Goal: Transaction & Acquisition: Purchase product/service

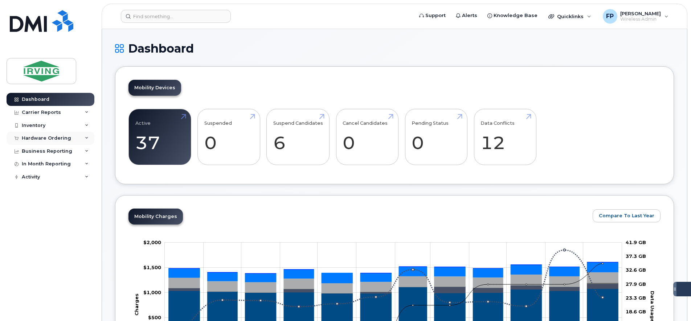
click at [68, 140] on div "Hardware Ordering" at bounding box center [46, 138] width 49 height 6
click at [36, 165] on div "Orders" at bounding box center [34, 165] width 18 height 7
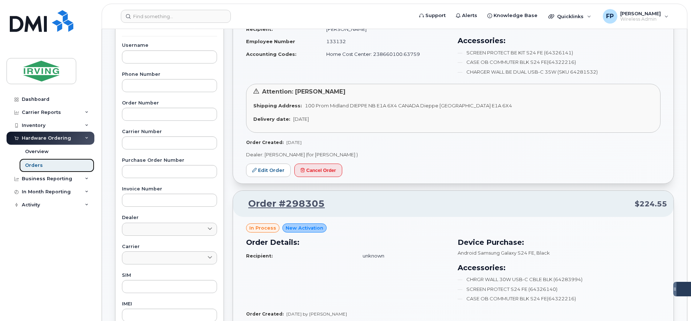
scroll to position [272, 0]
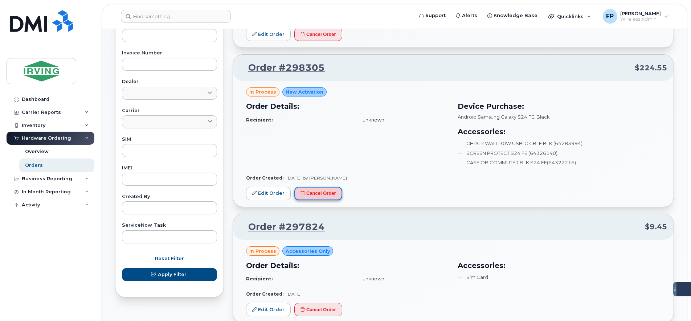
click at [325, 190] on button "Cancel Order" at bounding box center [318, 193] width 48 height 13
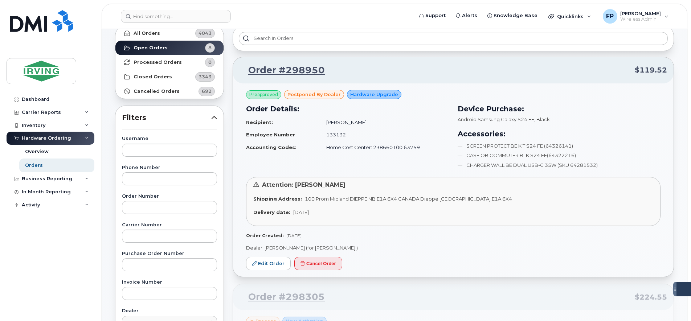
scroll to position [0, 0]
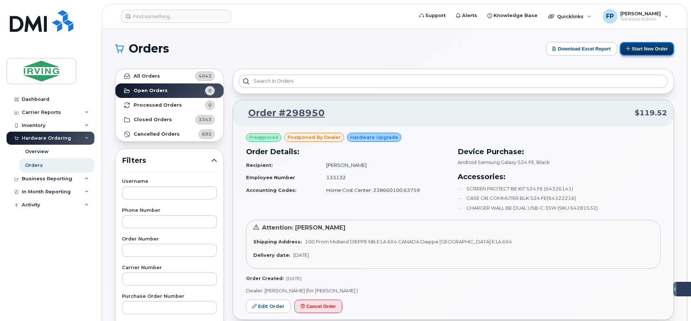
click at [654, 46] on button "Start New Order" at bounding box center [647, 48] width 54 height 13
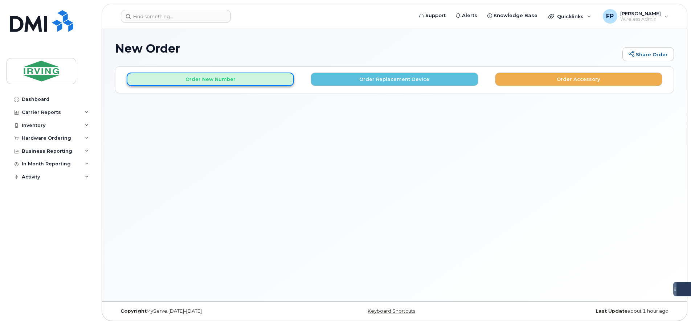
click at [221, 79] on button "Order New Number" at bounding box center [210, 79] width 167 height 13
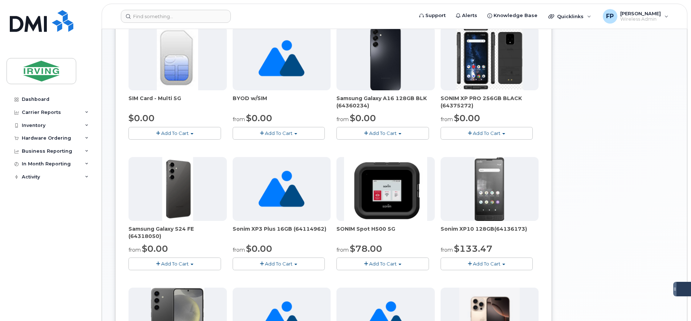
scroll to position [181, 0]
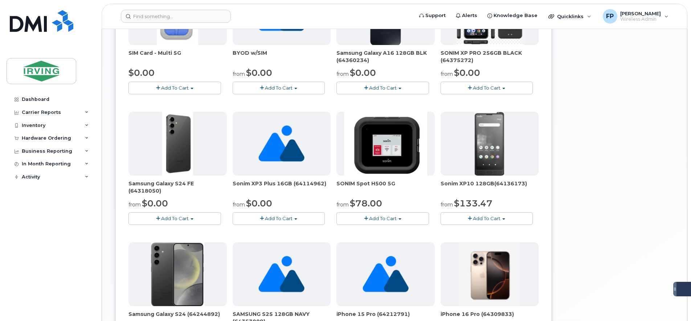
click at [167, 220] on span "Add To Cart" at bounding box center [175, 219] width 28 height 6
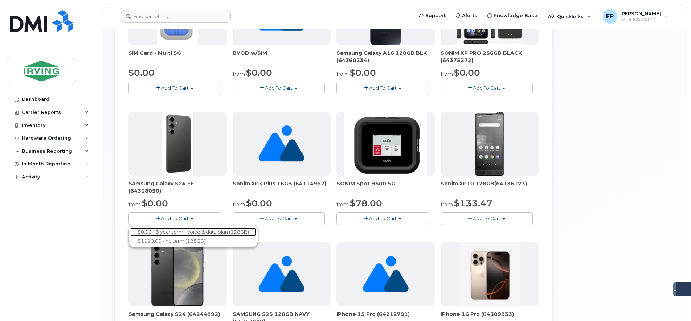
click at [221, 234] on link "$0.00 - 3 year term - voice & data plan (128GB)" at bounding box center [193, 232] width 126 height 9
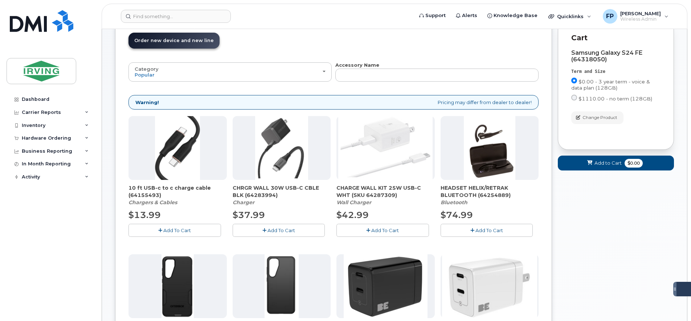
scroll to position [59, 0]
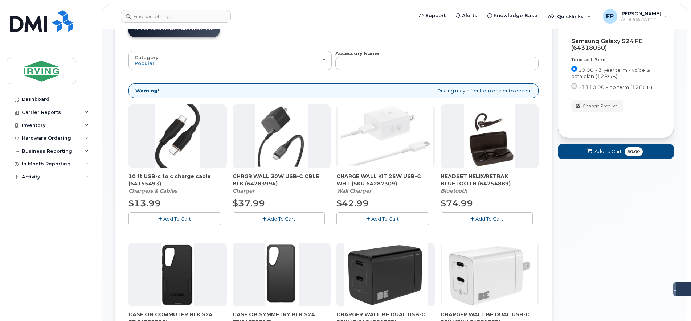
click at [266, 218] on button "Add To Cart" at bounding box center [279, 218] width 93 height 13
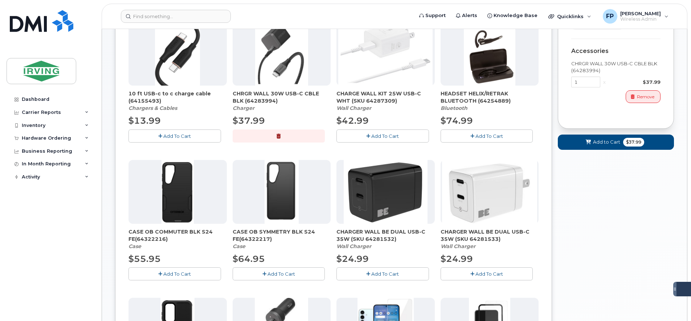
scroll to position [150, 0]
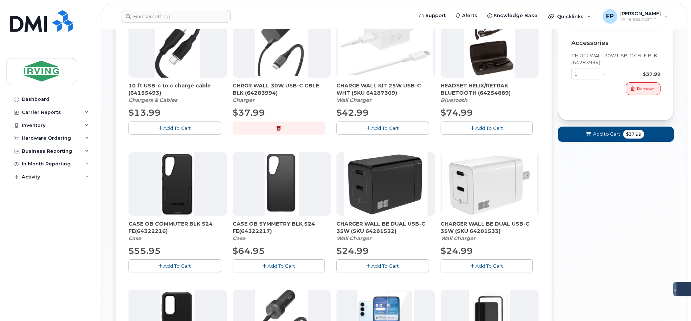
drag, startPoint x: 200, startPoint y: 223, endPoint x: 167, endPoint y: 232, distance: 33.7
click at [167, 232] on span "CASE OB COMMUTER BLK S24 FE(64322216)" at bounding box center [177, 227] width 98 height 15
drag, startPoint x: 166, startPoint y: 232, endPoint x: 172, endPoint y: 269, distance: 36.7
click at [172, 269] on span "Add To Cart" at bounding box center [177, 266] width 28 height 6
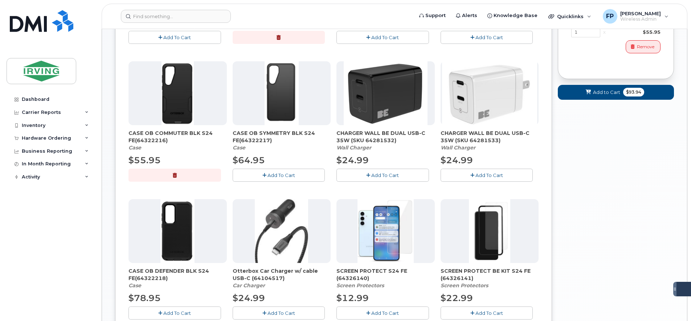
scroll to position [286, 0]
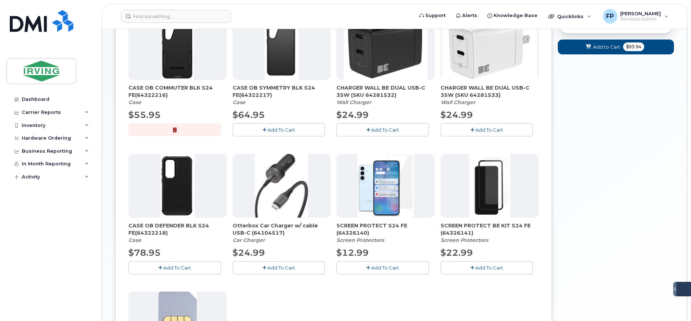
click at [375, 271] on button "Add To Cart" at bounding box center [382, 267] width 93 height 13
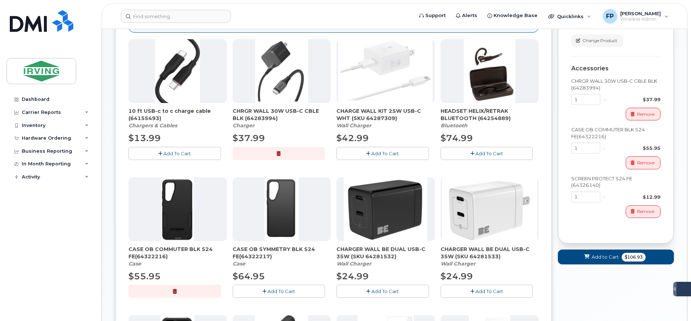
scroll to position [150, 0]
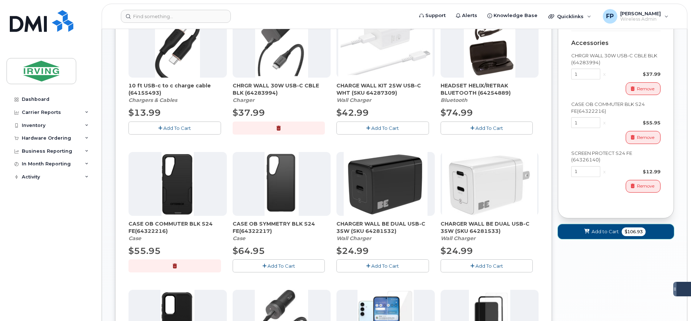
click at [594, 235] on span "Add to Cart" at bounding box center [605, 231] width 27 height 7
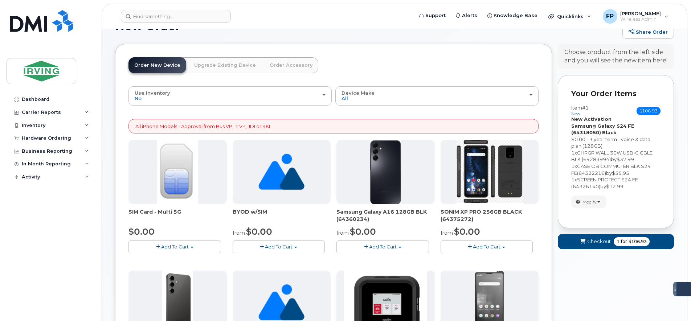
scroll to position [0, 0]
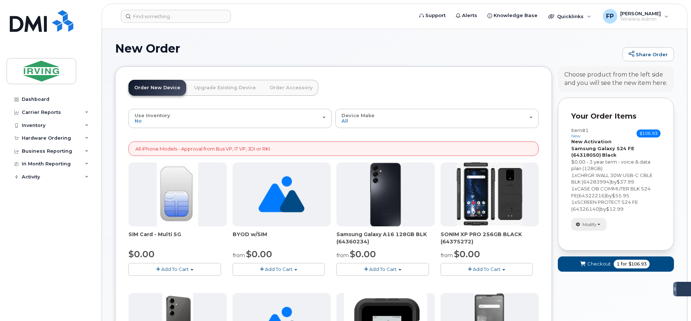
click at [596, 223] on span "Modify" at bounding box center [589, 224] width 14 height 7
click at [596, 263] on span "Checkout" at bounding box center [599, 264] width 24 height 7
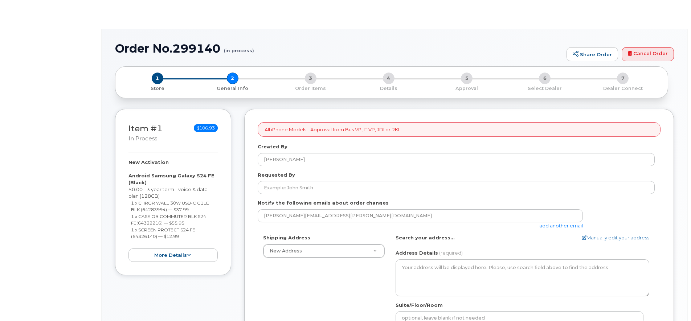
select select
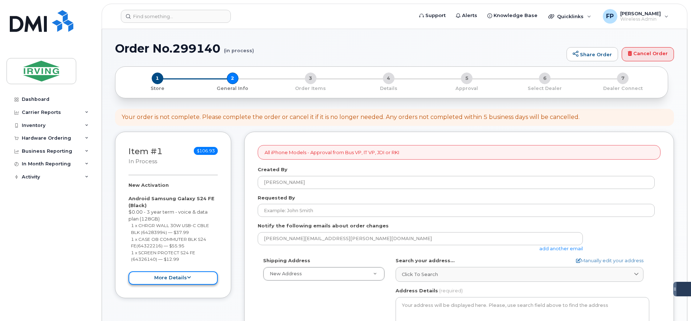
click at [187, 279] on icon at bounding box center [189, 277] width 4 height 5
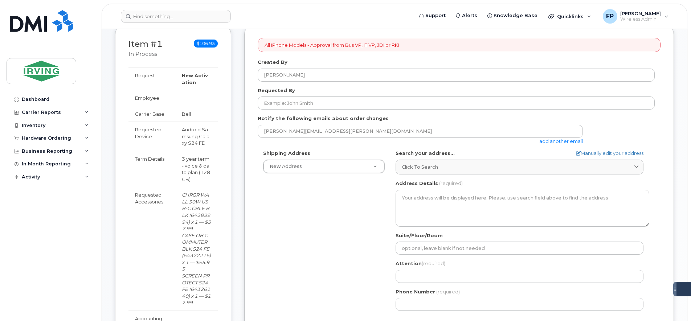
scroll to position [136, 0]
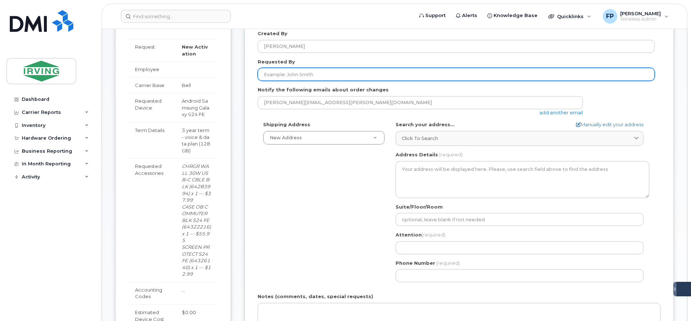
click at [317, 69] on input "Requested By" at bounding box center [456, 74] width 397 height 13
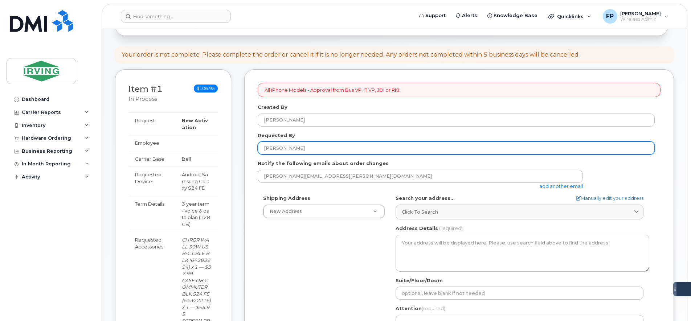
scroll to position [45, 0]
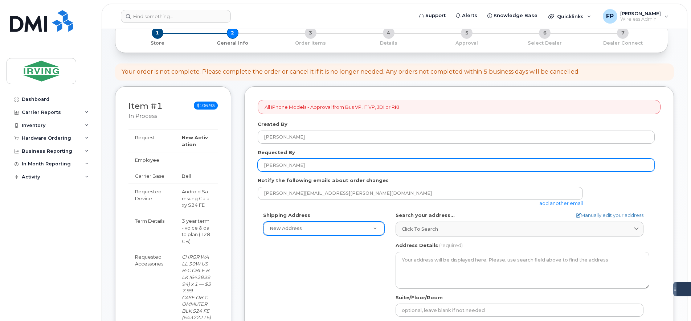
type input "Whitney Meyer"
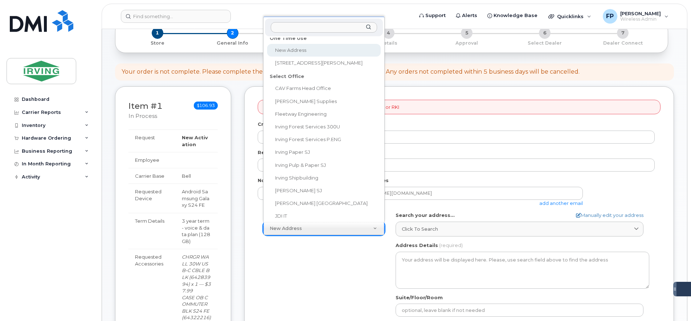
scroll to position [0, 0]
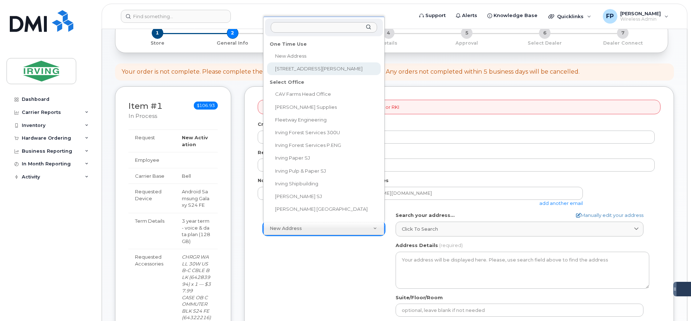
select select "10 Dawson St"
type textarea "10 Dawson St DIEPPE NB E1A 6C8 CANADA"
type input "[PERSON_NAME]"
type input "5063496403"
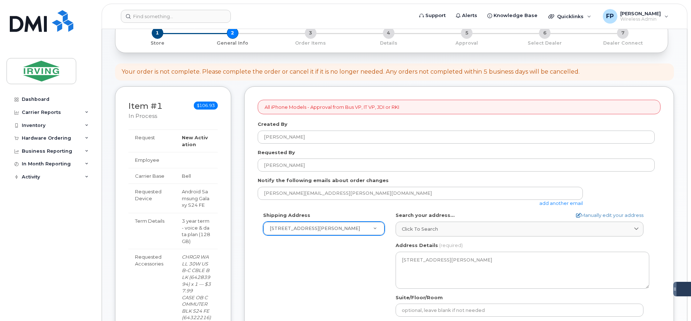
click at [355, 268] on div "Shipping Address 10 Dawson St New Address 10 Dawson St CAV Farms Head Office Ch…" at bounding box center [456, 295] width 397 height 167
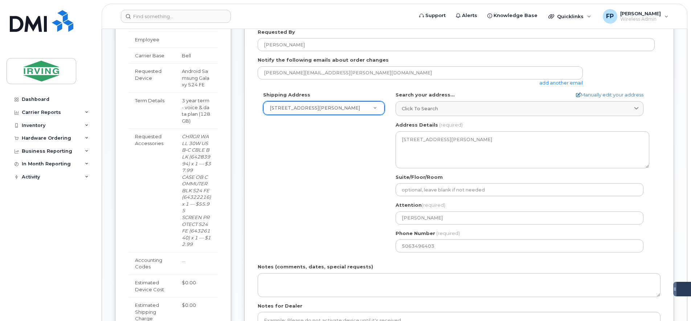
scroll to position [181, 0]
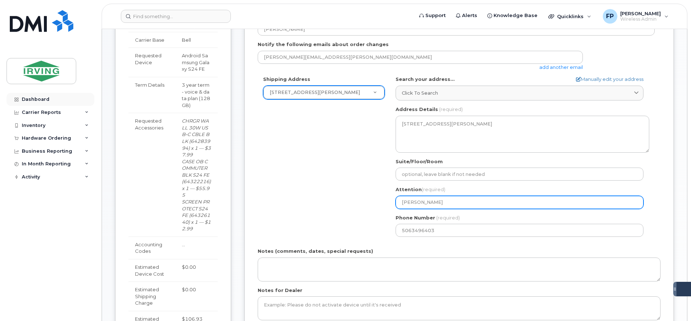
drag, startPoint x: 456, startPoint y: 204, endPoint x: 23, endPoint y: 99, distance: 445.8
click at [102, 99] on div "Support Alerts Knowledge Base Quicklinks Suspend / Cancel Device Change SIM Car…" at bounding box center [395, 210] width 586 height 724
select select
type input "A"
select select
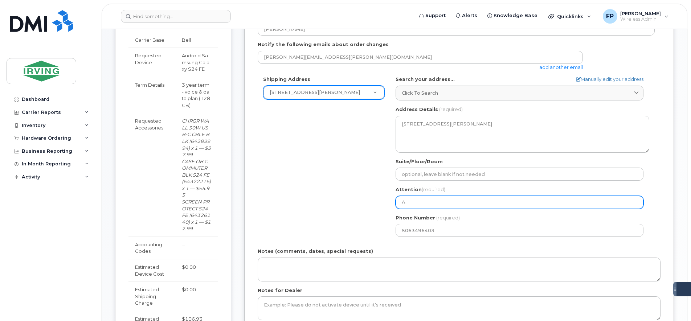
type input "Al"
select select
type input "Aly"
select select
type input "Alys"
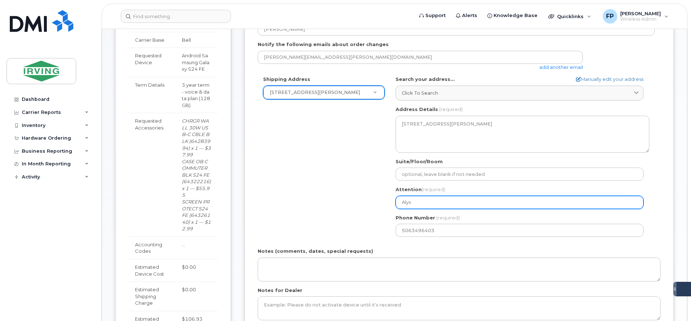
select select
type input "Alyss"
select select
type input "Alyssa"
select select
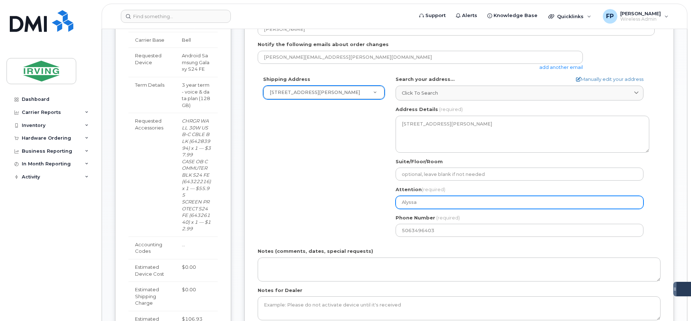
type input "Alyssa M"
select select
type input "Alyssa Ma"
select select
type input "Alyssa Mac"
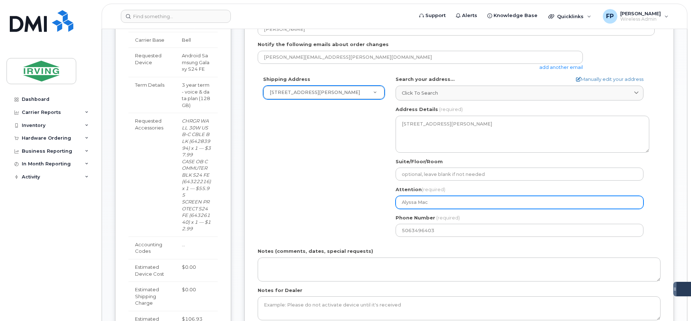
select select
type input "Alyssa MacP"
select select
type input "Alyssa MacPh"
select select
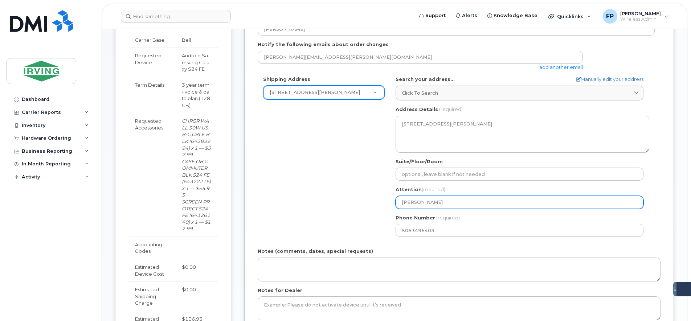
type input "Alyssa MacPhe"
select select
type input "Alyssa MacPher"
select select
type input "Alyssa MacPhers"
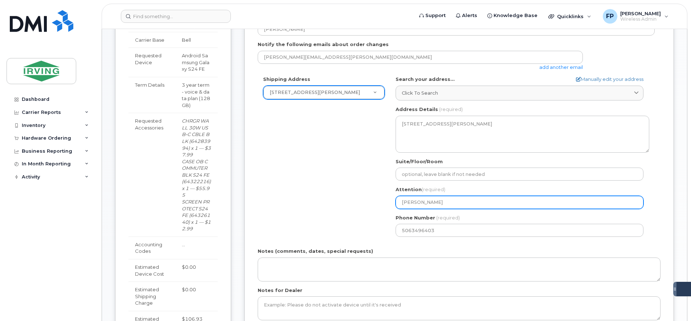
select select
type input "Alyssa MacPherso"
select select
type input "[PERSON_NAME]"
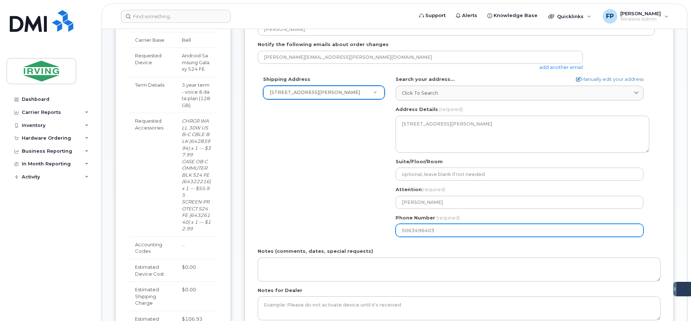
select select
type input "5063789320"
select select
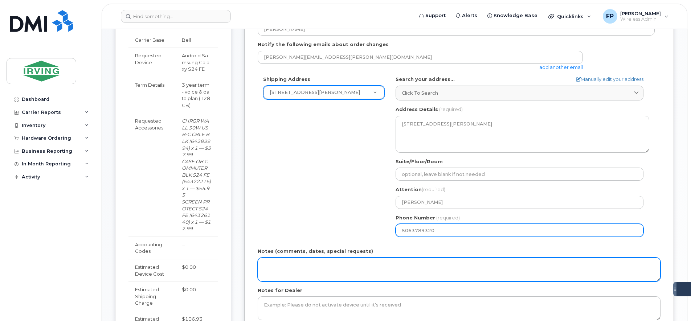
type input "5063789320"
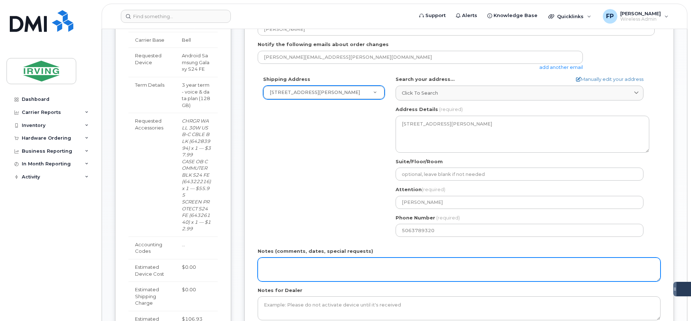
drag, startPoint x: 398, startPoint y: 263, endPoint x: 413, endPoint y: 250, distance: 19.8
click at [411, 253] on div "Notes (comments, dates, special requests)" at bounding box center [459, 264] width 403 height 33
drag, startPoint x: 314, startPoint y: 269, endPoint x: 290, endPoint y: 282, distance: 27.9
click at [314, 269] on textarea "For" at bounding box center [459, 270] width 403 height 24
paste textarea "Jen Grattan"
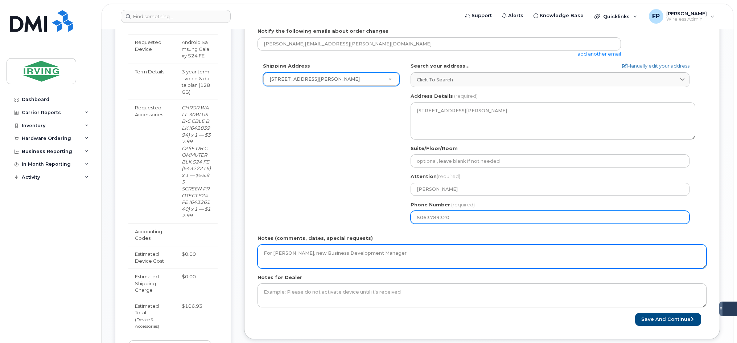
scroll to position [178, 0]
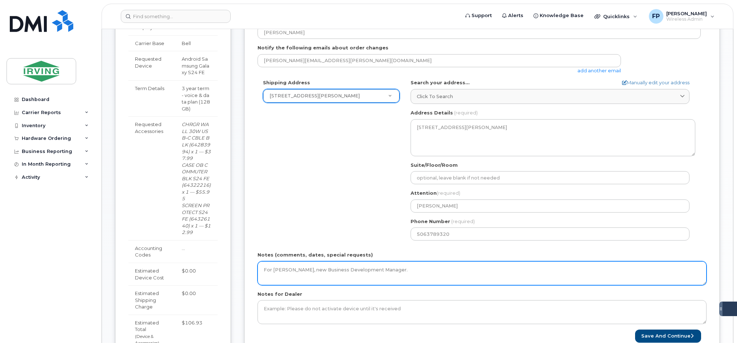
type textarea "For [PERSON_NAME], new Business Development Manager."
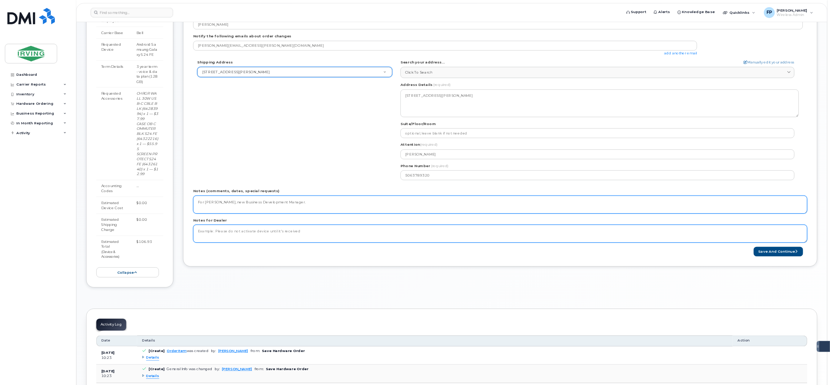
scroll to position [178, 0]
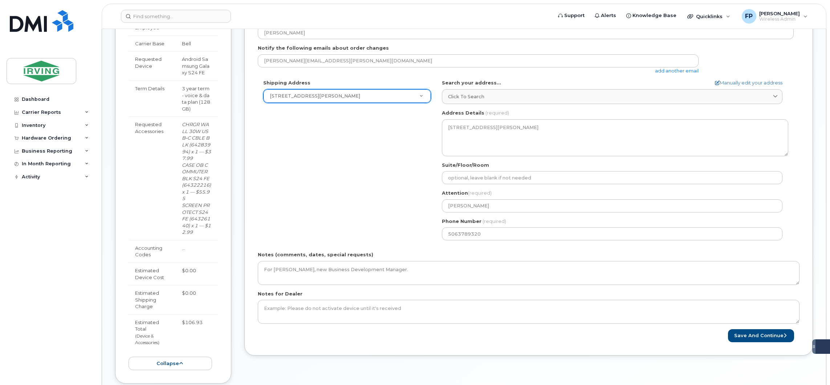
drag, startPoint x: 829, startPoint y: 204, endPoint x: 829, endPoint y: 190, distance: 14.2
click at [691, 190] on body "Support Alerts Knowledge Base Quicklinks Suspend / Cancel Device Change SIM Car…" at bounding box center [415, 210] width 830 height 776
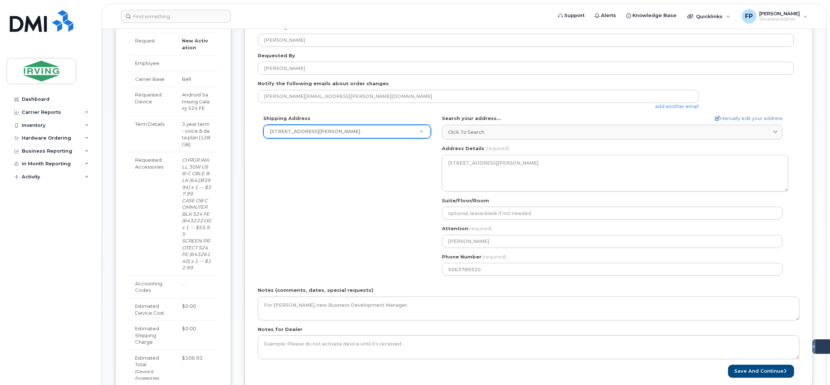
scroll to position [143, 0]
click at [691, 234] on div "Shipping Address 10 Dawson St New Address 10 Dawson St CAV Farms Head Office Ch…" at bounding box center [528, 198] width 541 height 167
click at [691, 321] on button "Save and Continue" at bounding box center [761, 371] width 66 height 13
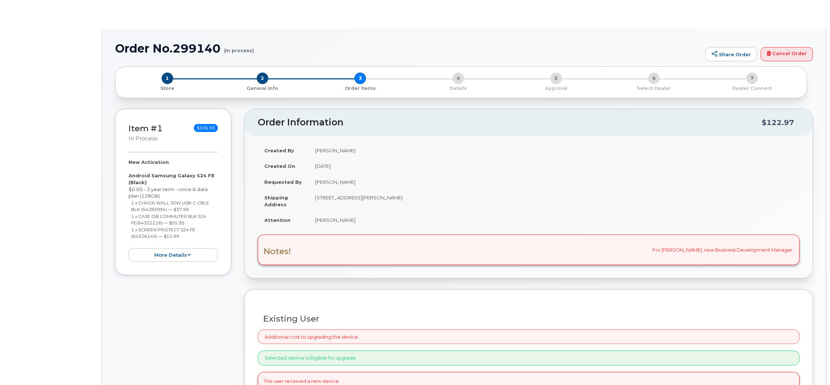
select select "1446581"
radio input "true"
